Goal: Find specific page/section: Find specific page/section

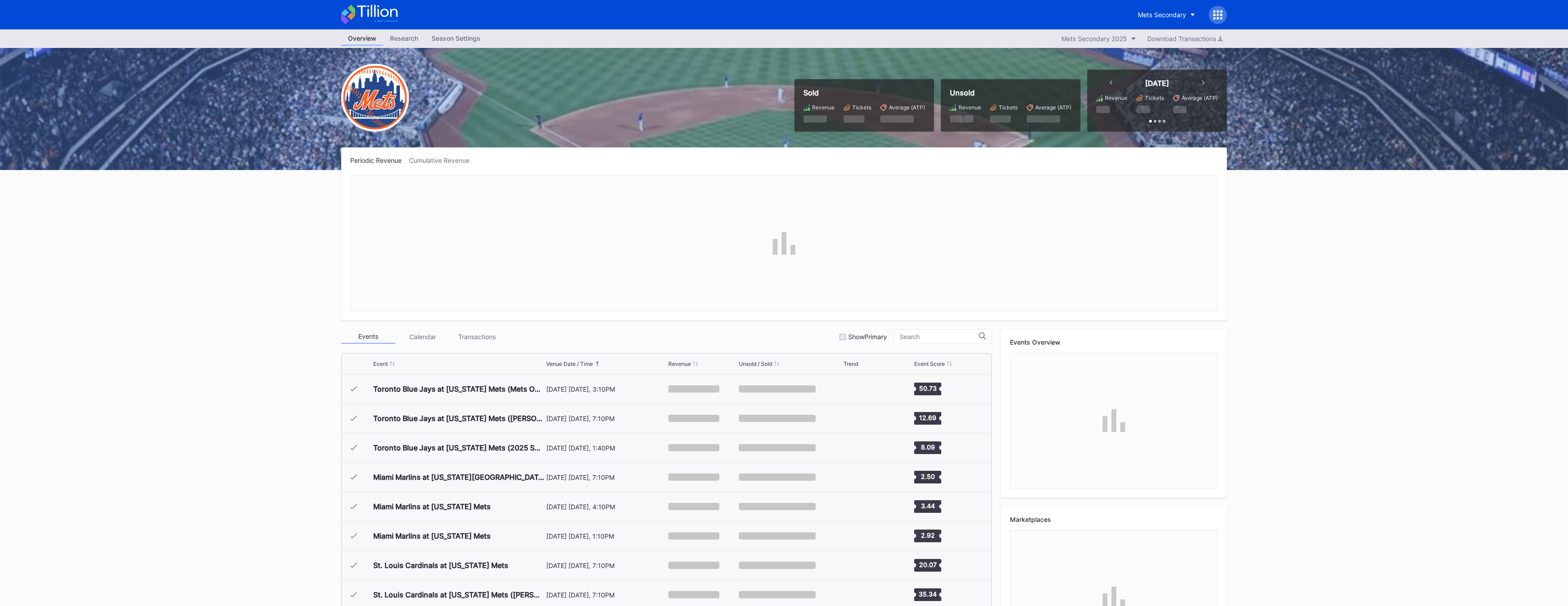
scroll to position [1734, 0]
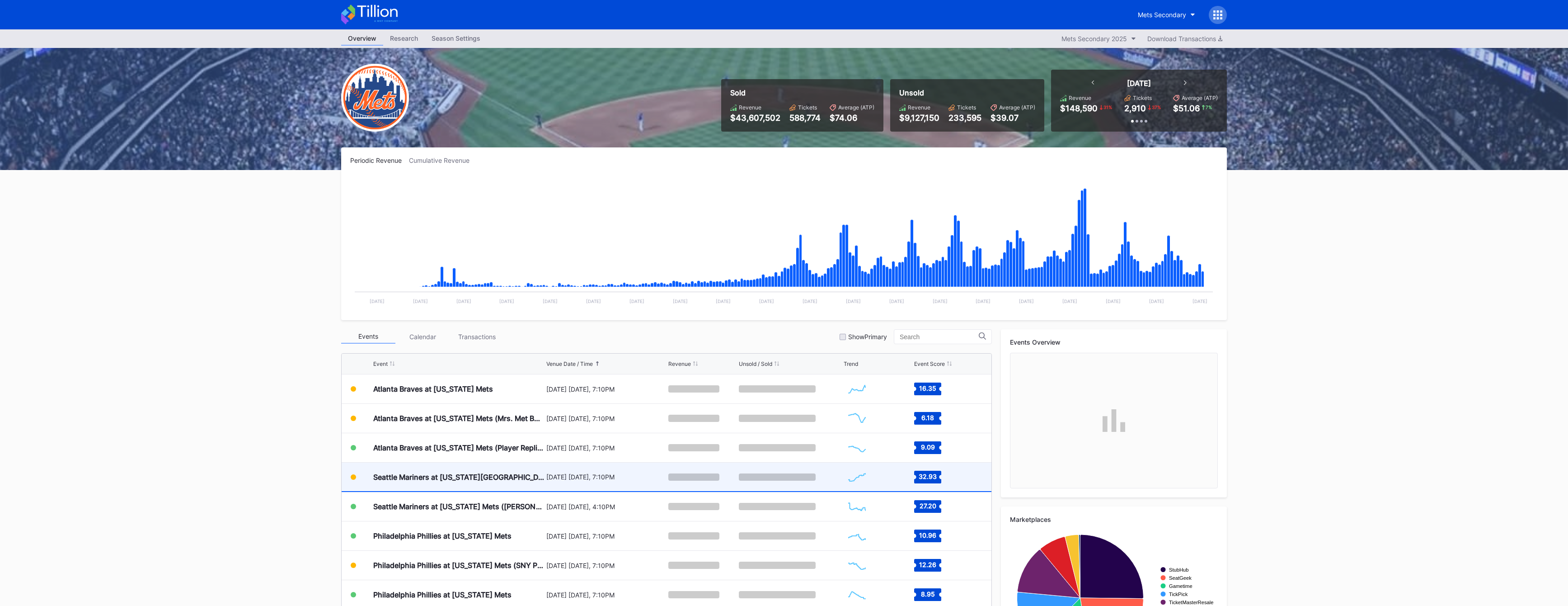
click at [517, 485] on div "Seattle Mariners at [US_STATE][GEOGRAPHIC_DATA] ([PERSON_NAME][GEOGRAPHIC_DATA]…" at bounding box center [458, 476] width 171 height 29
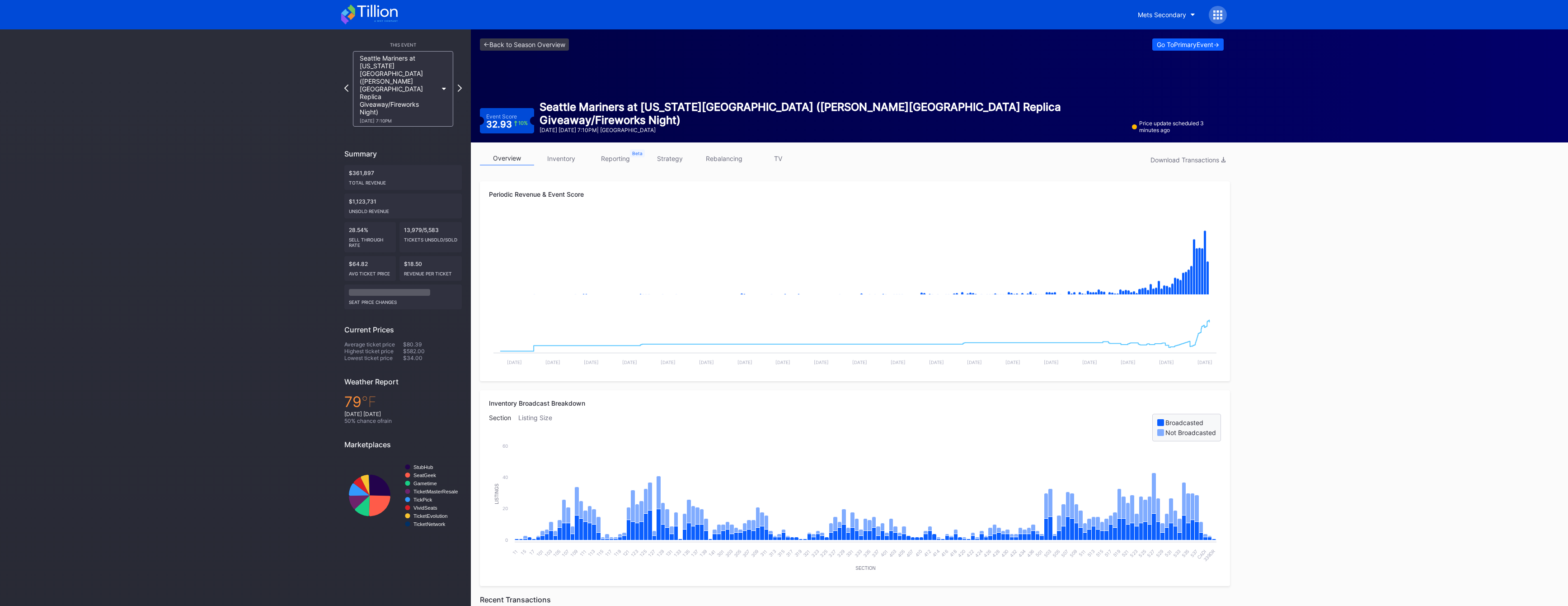
click at [1171, 51] on div "<- Back to Season Overview Go To Primary Event -> Event Score 32.93 10 % Seattl…" at bounding box center [852, 86] width 762 height 113
click at [1172, 49] on button "Go To Primary Event ->" at bounding box center [1188, 44] width 71 height 12
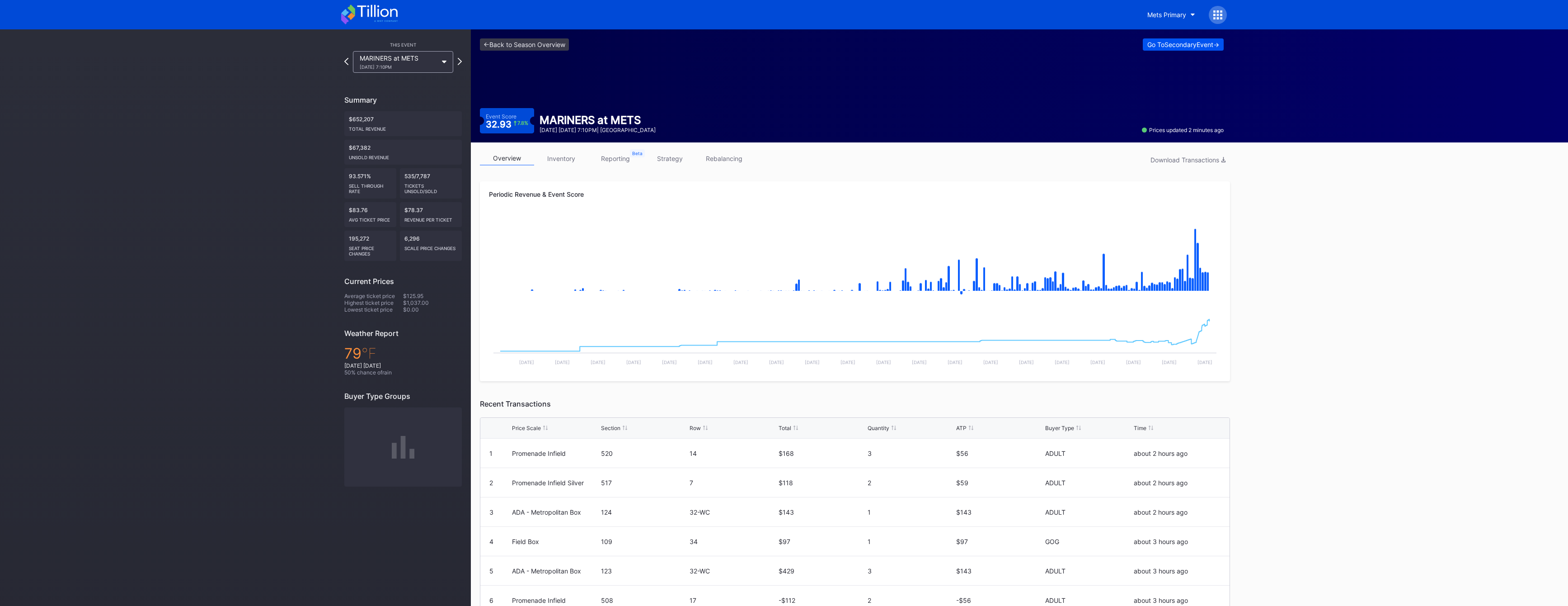
click at [1195, 44] on div "Go To Secondary Event ->" at bounding box center [1183, 44] width 72 height 8
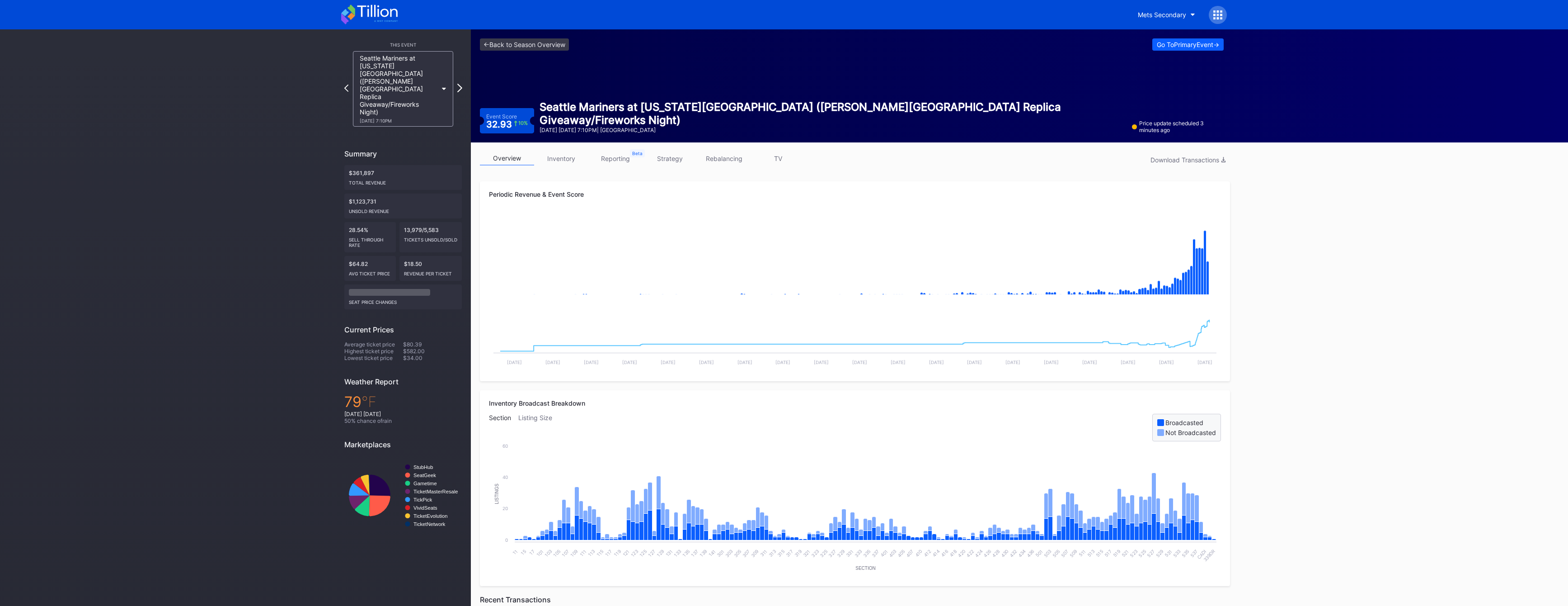
click at [458, 83] on icon at bounding box center [460, 88] width 5 height 9
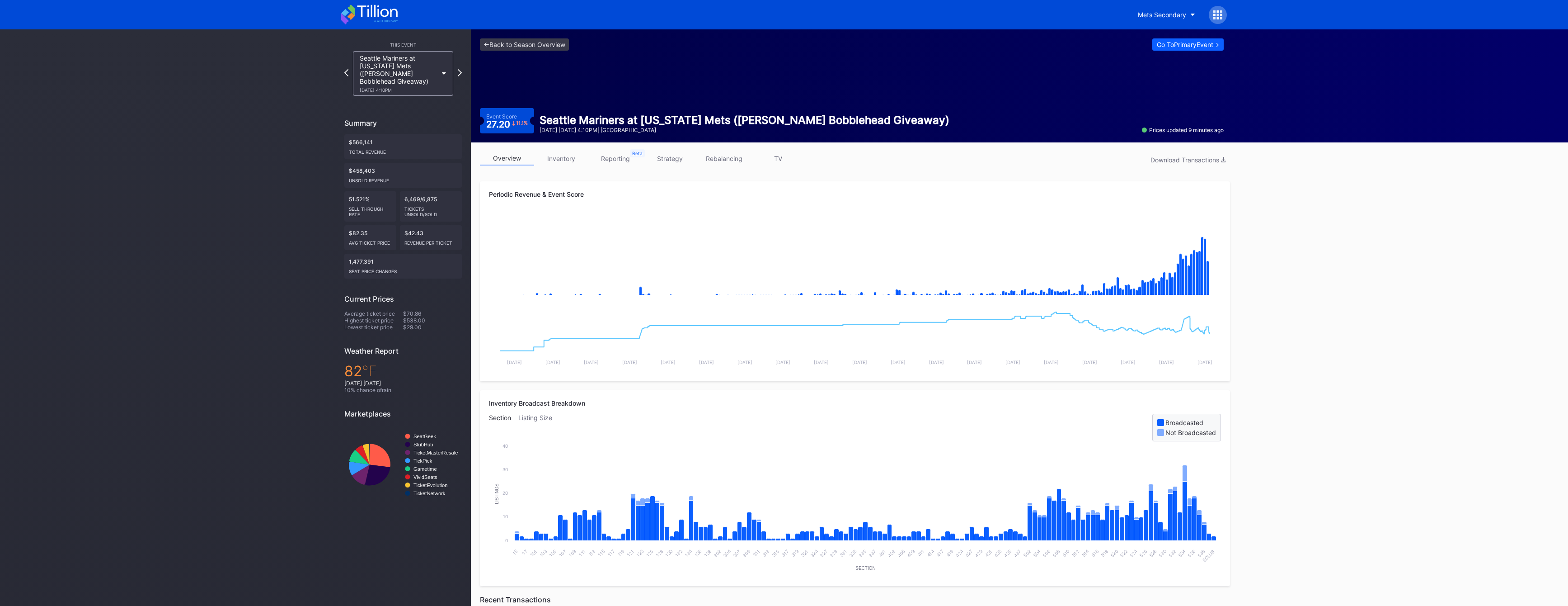
click at [232, 605] on html "Mets Secondary This Event Seattle Mariners at [US_STATE] Mets ([PERSON_NAME] Bo…" at bounding box center [784, 303] width 1568 height 606
click at [348, 69] on div "Seattle Mariners at [US_STATE] Mets ([PERSON_NAME] Bobblehead Giveaway) [DATE] …" at bounding box center [403, 73] width 110 height 44
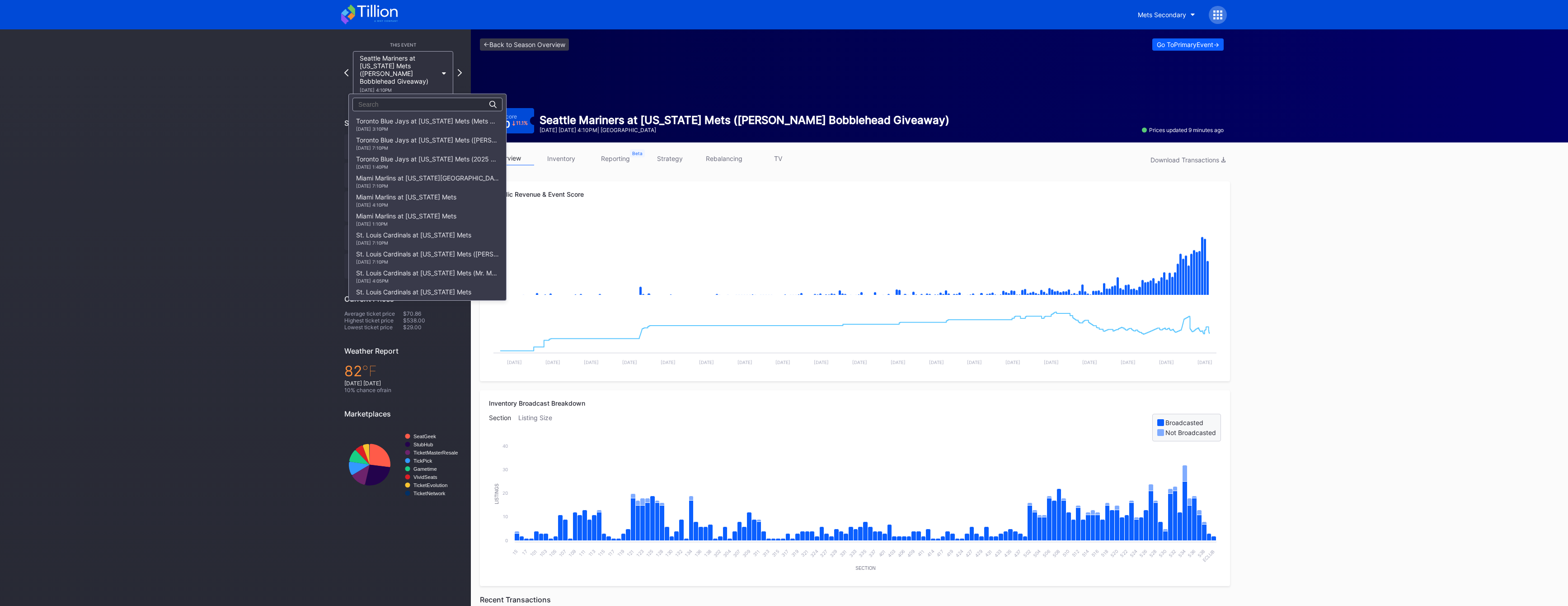
scroll to position [1225, 0]
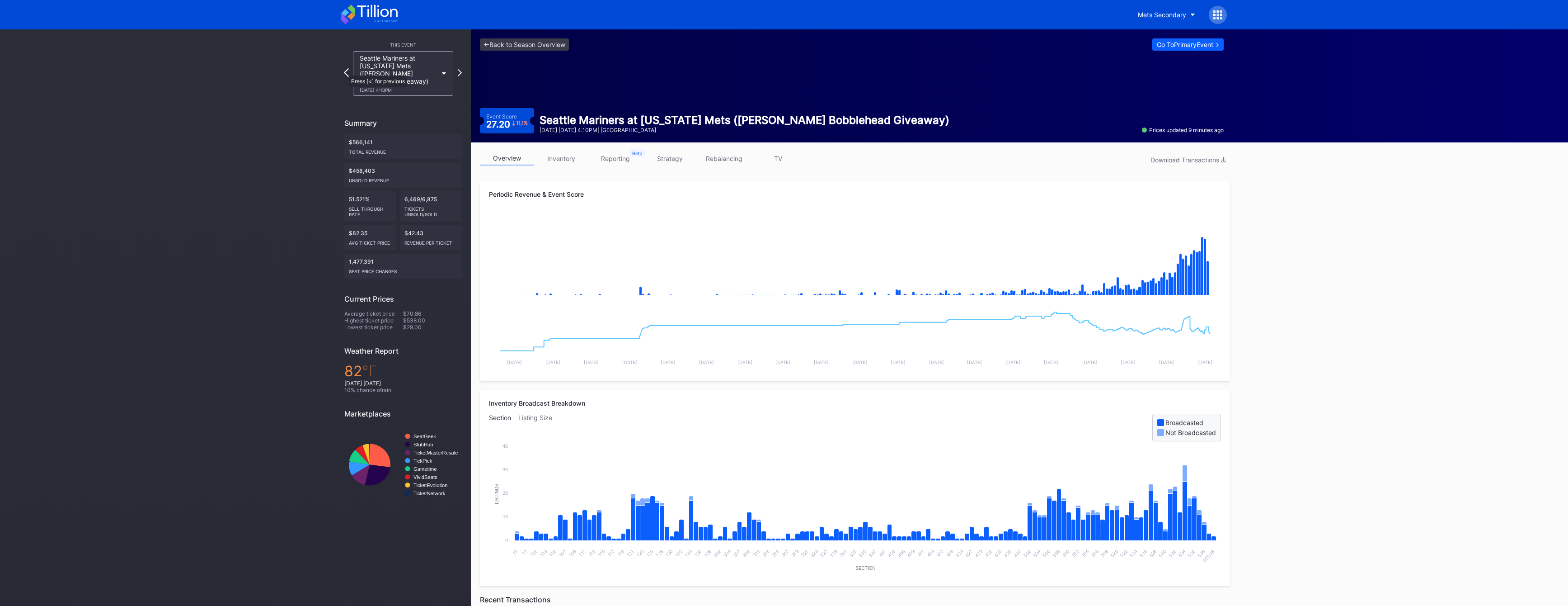
click at [345, 71] on icon at bounding box center [346, 72] width 5 height 9
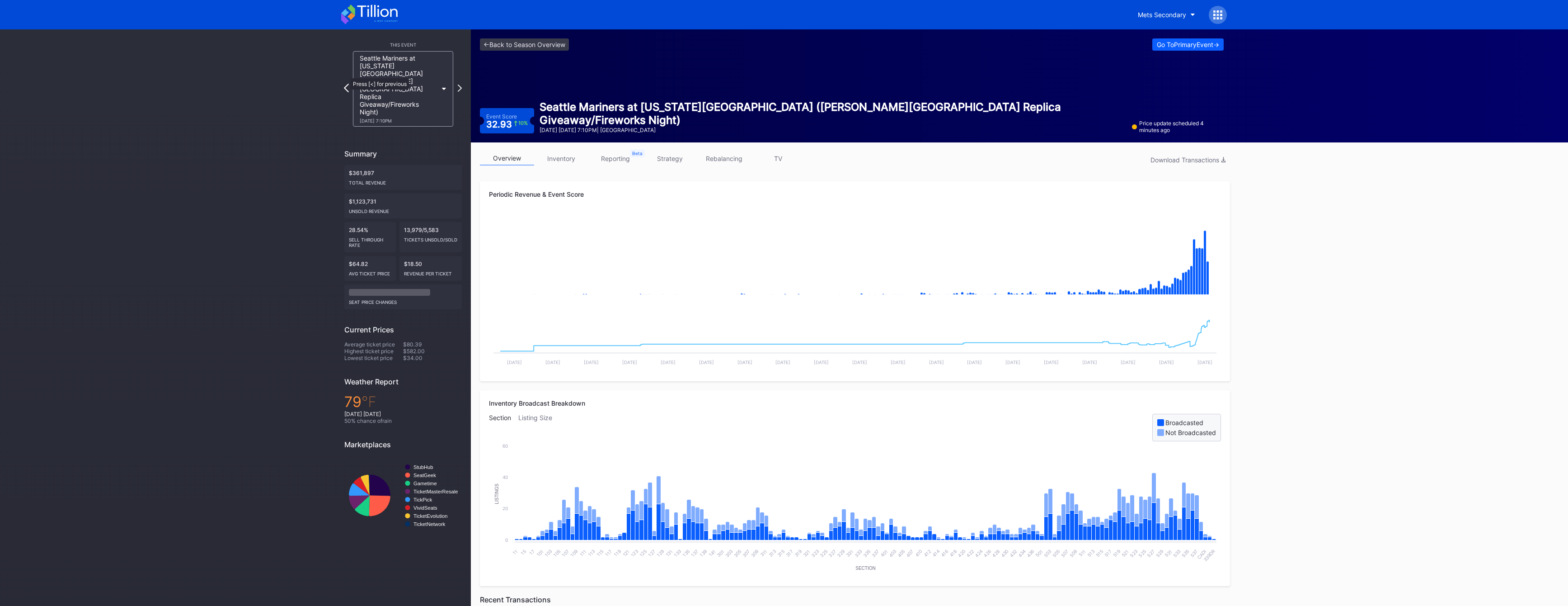
click at [346, 83] on icon at bounding box center [346, 88] width 5 height 9
